Goal: Navigation & Orientation: Find specific page/section

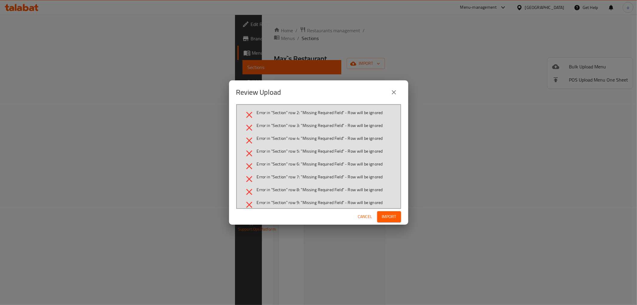
click at [362, 216] on span "Cancel" at bounding box center [365, 216] width 14 height 7
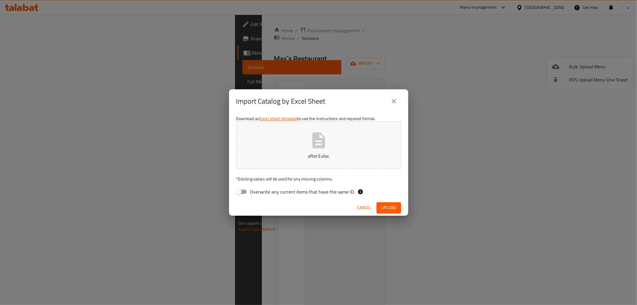
click at [368, 208] on span "Cancel" at bounding box center [365, 207] width 14 height 7
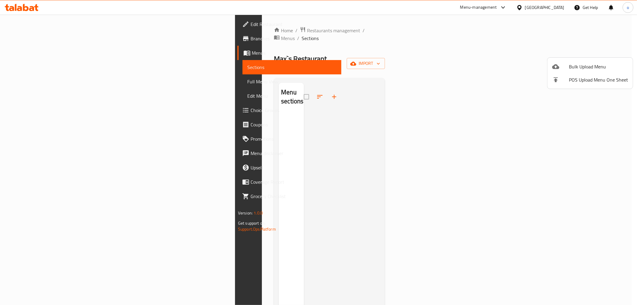
click at [29, 25] on div at bounding box center [318, 152] width 637 height 305
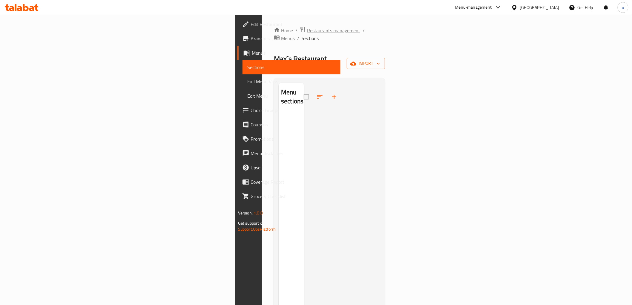
click at [307, 29] on span "Restaurants management" at bounding box center [333, 30] width 53 height 7
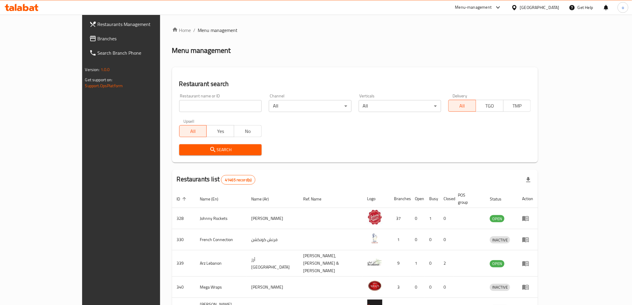
click at [98, 37] on span "Branches" at bounding box center [140, 38] width 85 height 7
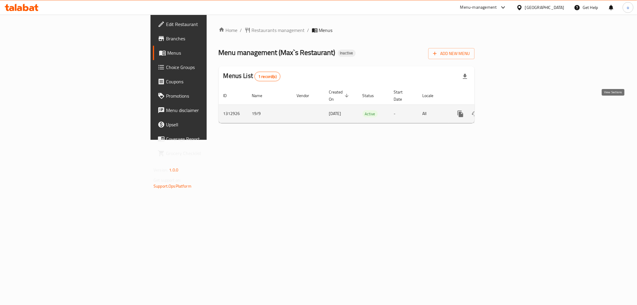
click at [507, 110] on icon "enhanced table" at bounding box center [503, 113] width 7 height 7
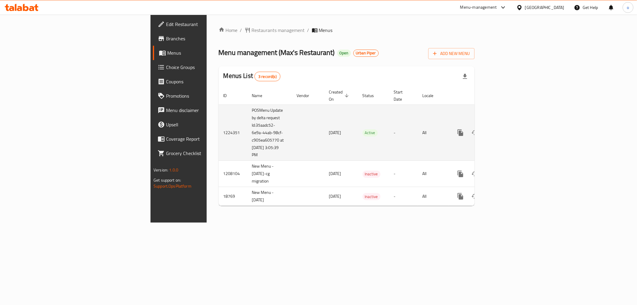
drag, startPoint x: 148, startPoint y: 100, endPoint x: 180, endPoint y: 147, distance: 56.2
click at [247, 147] on td "POSMenu Update by delta request Id:35aadc52-6e9a-44ab-98cf-c905ea605770 at 9/15…" at bounding box center [269, 133] width 45 height 56
click at [219, 108] on td "1224351" at bounding box center [233, 133] width 29 height 56
drag, startPoint x: 148, startPoint y: 102, endPoint x: 183, endPoint y: 146, distance: 56.4
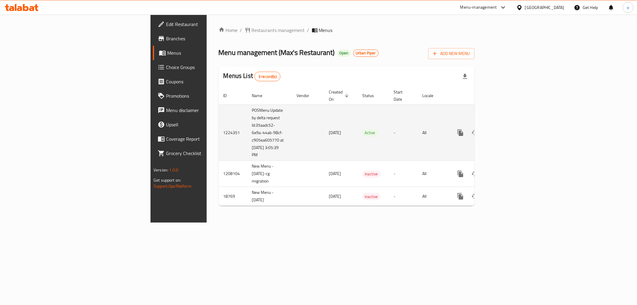
click at [247, 146] on td "POSMenu Update by delta request Id:35aadc52-6e9a-44ab-98cf-c905ea605770 at 9/15…" at bounding box center [269, 133] width 45 height 56
click at [247, 146] on td "POSMenu Update by delta request Id:35aadc52-6e9a-44ab-98cf-c905ea605770 at [DAT…" at bounding box center [269, 133] width 45 height 56
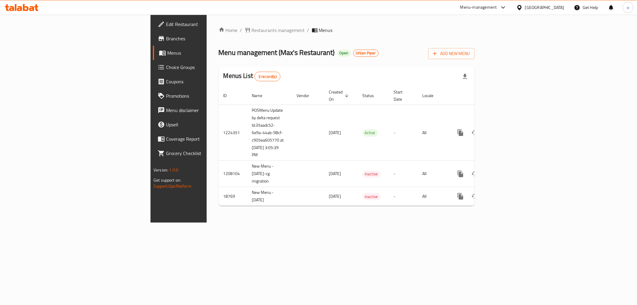
click at [153, 19] on link "Edit Restaurant" at bounding box center [205, 24] width 104 height 14
drag, startPoint x: 318, startPoint y: 48, endPoint x: 307, endPoint y: 21, distance: 29.2
drag, startPoint x: 307, startPoint y: 21, endPoint x: 305, endPoint y: 25, distance: 3.9
drag, startPoint x: 305, startPoint y: 25, endPoint x: 291, endPoint y: 30, distance: 14.7
click at [303, 25] on div "Home / Restaurants management / Menus Menu management ( Max's Restaurant ) Open…" at bounding box center [347, 119] width 280 height 208
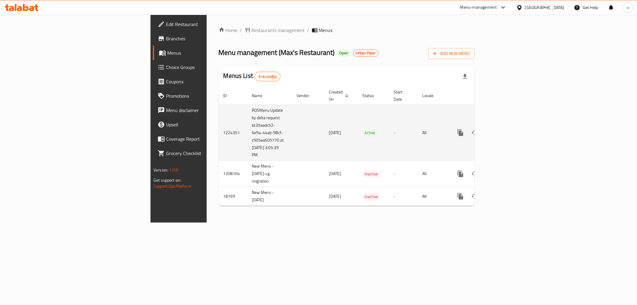
drag, startPoint x: 314, startPoint y: 120, endPoint x: 346, endPoint y: 130, distance: 33.4
click at [346, 130] on tr "1224351 POSMenu Update by delta request Id:35aadc52-6e9a-44ab-98cf-c905ea605770…" at bounding box center [367, 133] width 297 height 56
click at [358, 130] on td "Active" at bounding box center [373, 133] width 31 height 56
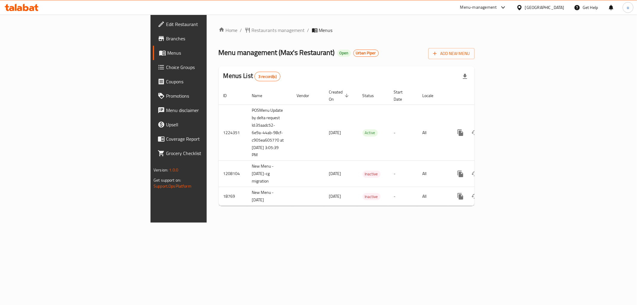
drag, startPoint x: 389, startPoint y: 35, endPoint x: 311, endPoint y: 37, distance: 78.0
click at [311, 37] on div "Home / Restaurants management / Menus Menu management ( Max's Restaurant ) Open…" at bounding box center [347, 119] width 256 height 184
click at [166, 26] on span "Edit Restaurant" at bounding box center [209, 24] width 86 height 7
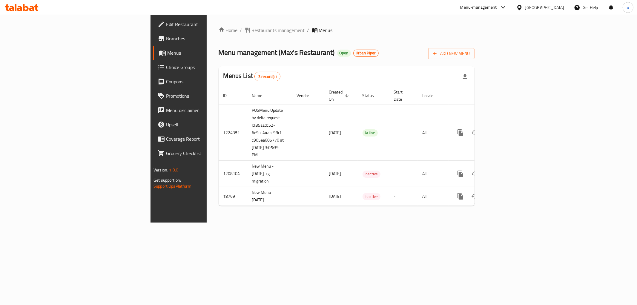
drag, startPoint x: 203, startPoint y: 275, endPoint x: 200, endPoint y: 286, distance: 11.5
drag, startPoint x: 200, startPoint y: 286, endPoint x: 354, endPoint y: 51, distance: 280.8
click at [354, 51] on div "Menu management ( [PERSON_NAME]'s Restaurant ) Open Urban Piper Add New Menu" at bounding box center [347, 52] width 256 height 13
click at [153, 17] on link "Edit Restaurant" at bounding box center [205, 24] width 104 height 14
